Goal: Transaction & Acquisition: Purchase product/service

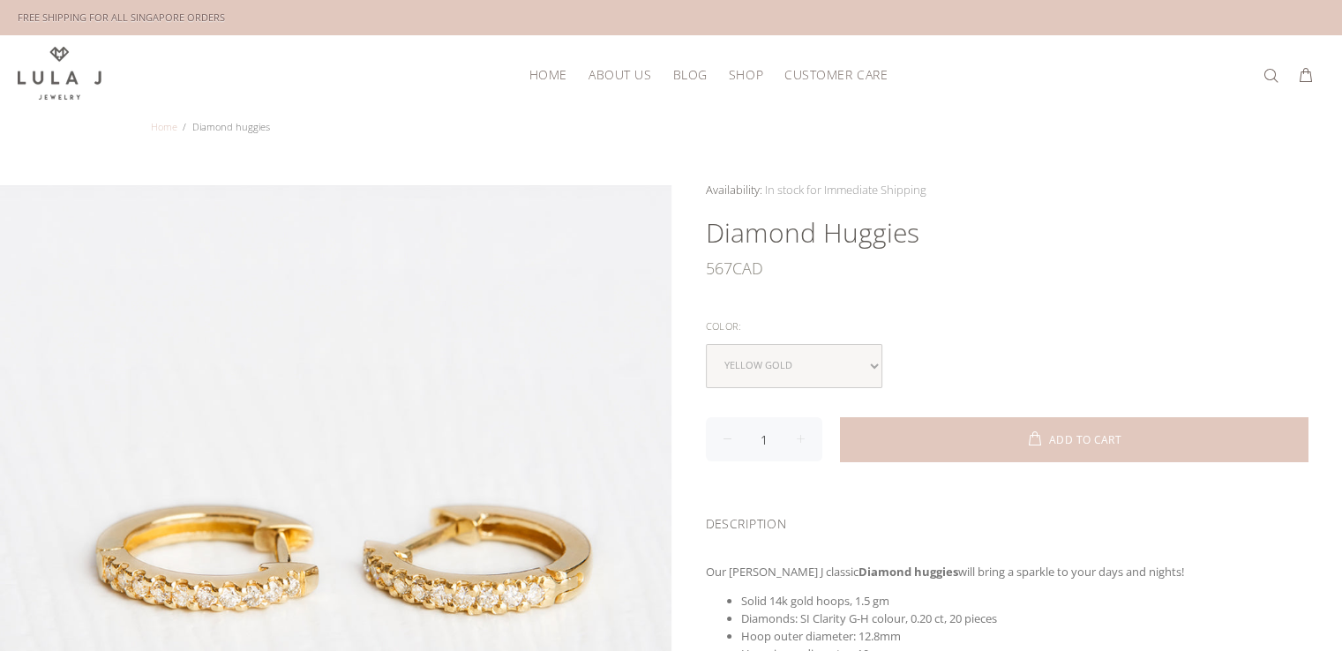
click at [160, 121] on link "Home" at bounding box center [164, 126] width 26 height 13
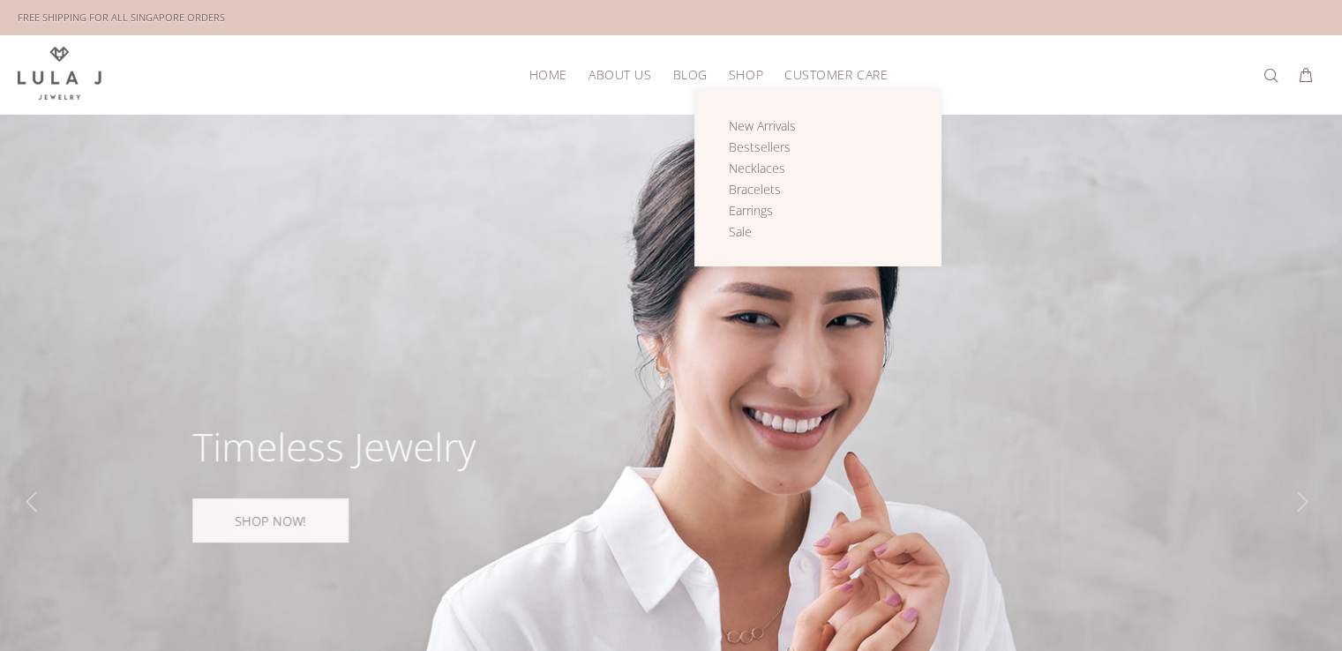
click at [745, 75] on span "Shop" at bounding box center [746, 74] width 34 height 13
click at [753, 204] on span "Earrings" at bounding box center [751, 210] width 44 height 17
